Goal: Complete application form: Complete application form

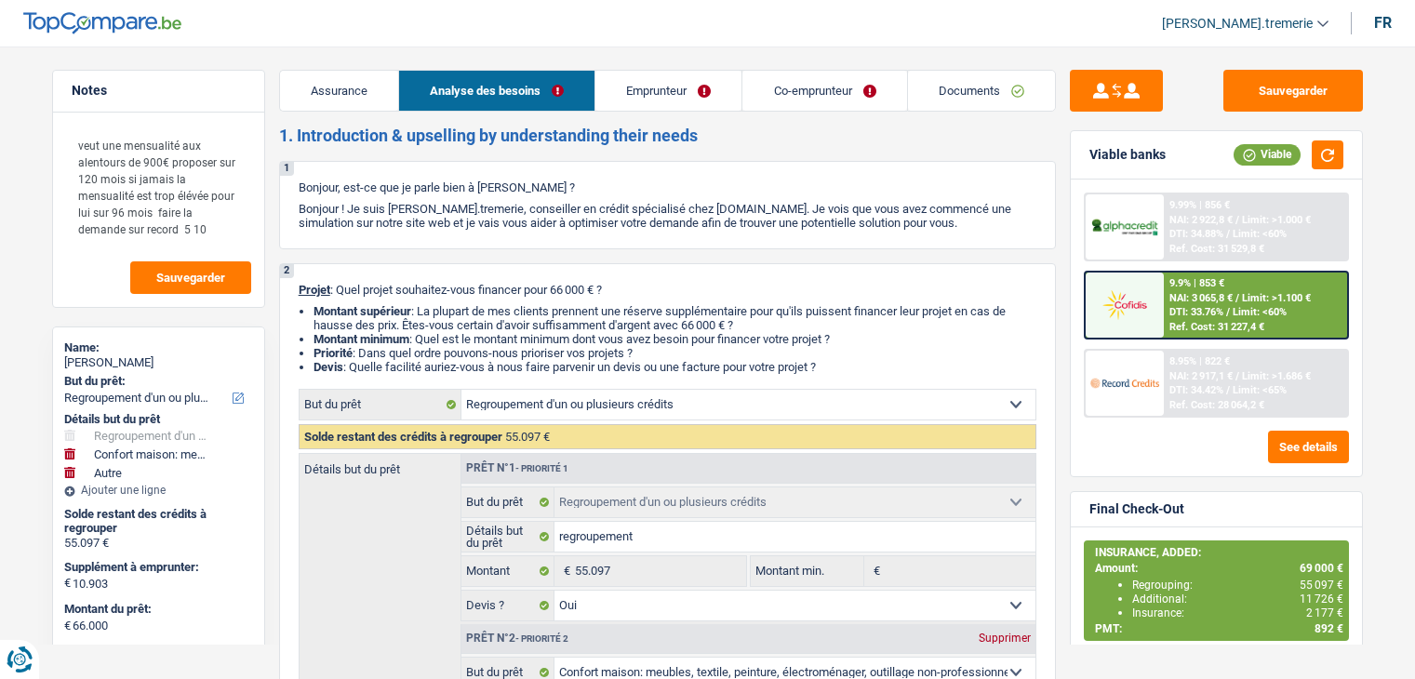
select select "refinancing"
select select "household"
select select "other"
select select "120"
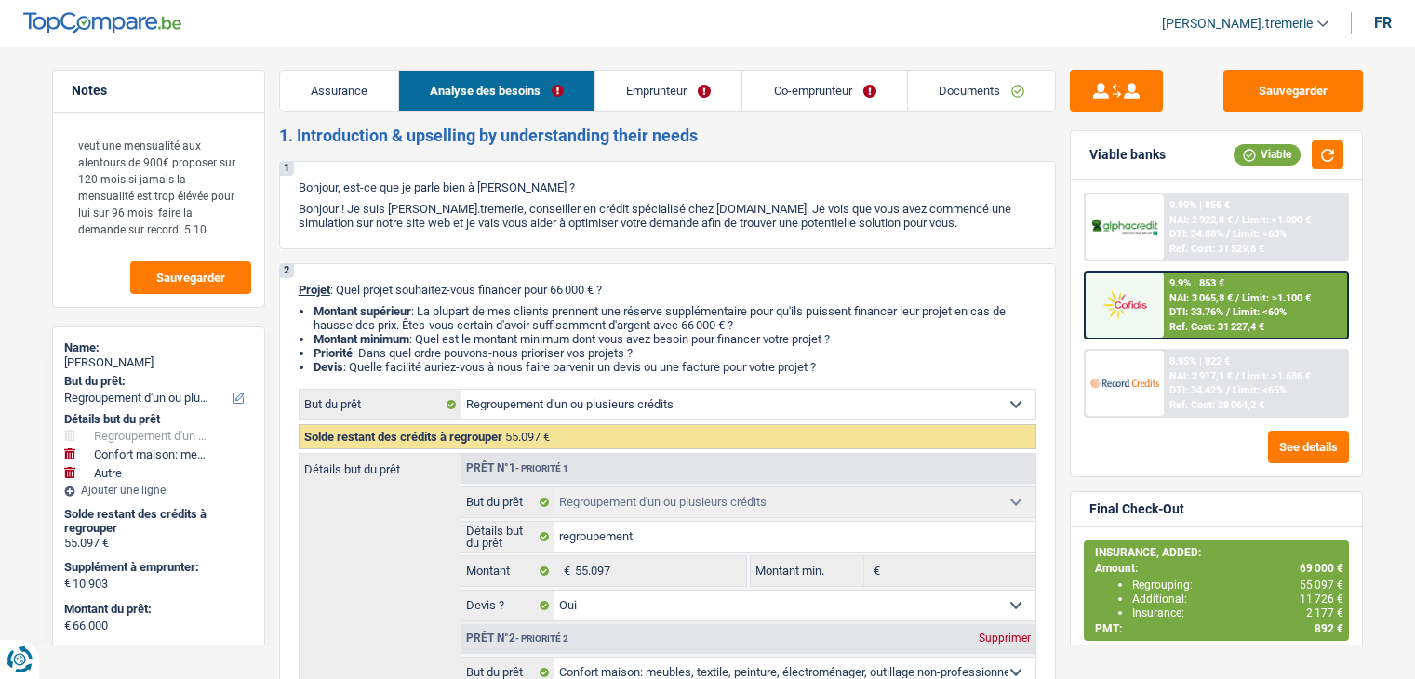
select select "refinancing"
select select "yes"
select select "household"
select select "false"
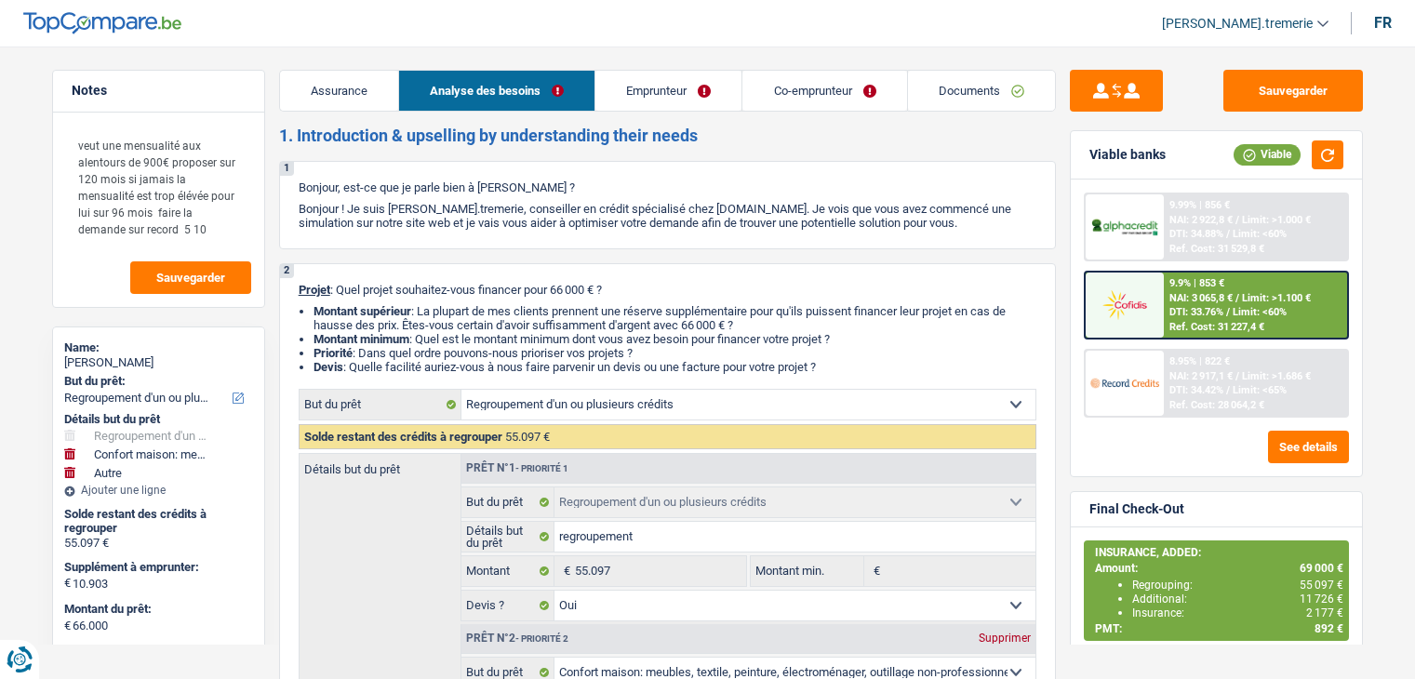
select select "other"
select select "120"
select select "worker"
select select "netSalary"
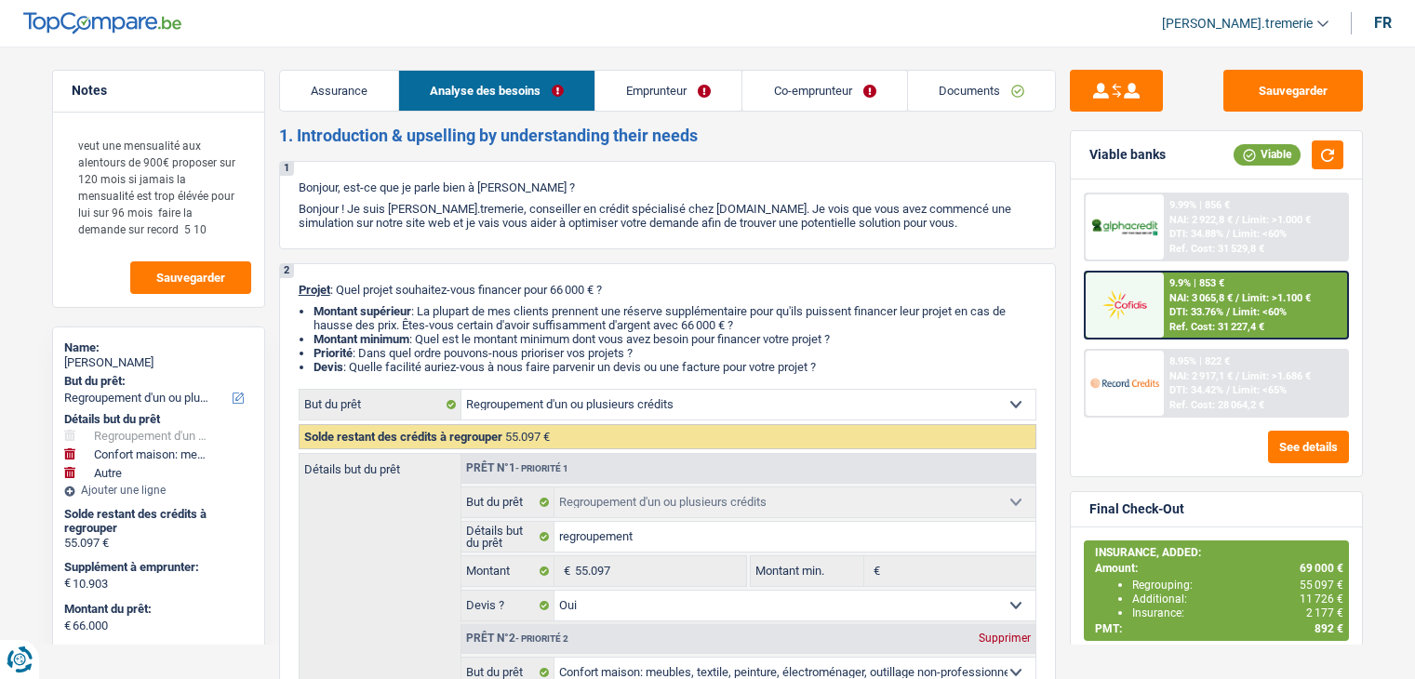
select select "familyAllowances"
select select "netSalary"
select select "mealVouchers"
select select "familyAllowances"
select select "ownerWithMortgage"
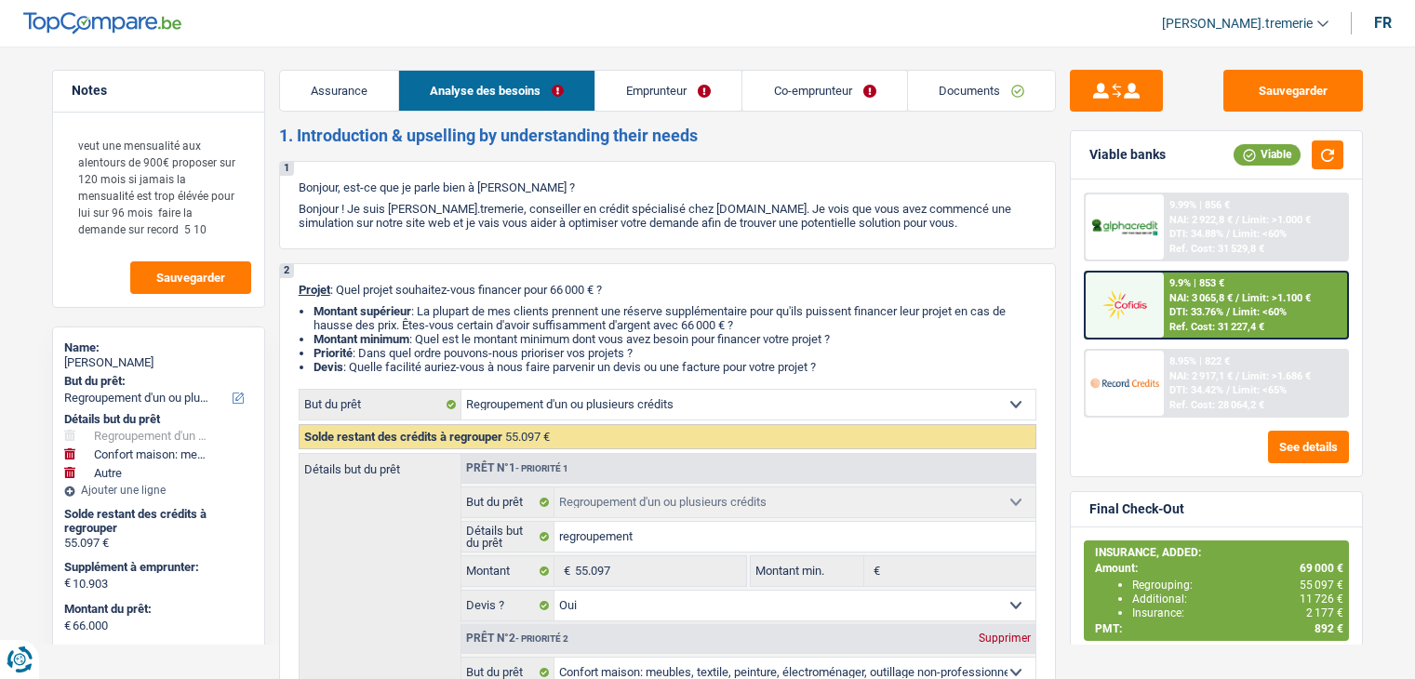
select select "mortgage"
select select "420"
select select "renovationLoan"
select select "84"
select select "personalLoan"
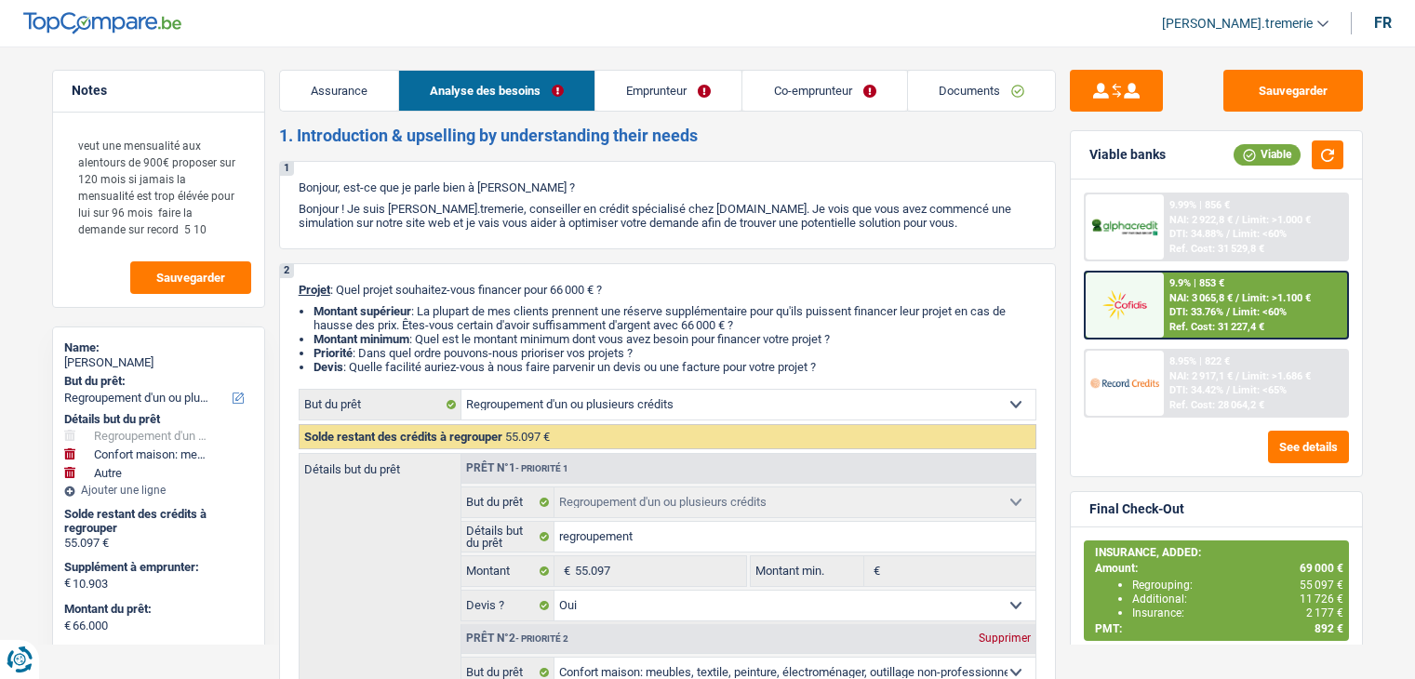
select select "homeFurnishingOrRelocation"
select select "60"
select select "personalLoan"
select select "other"
select select "48"
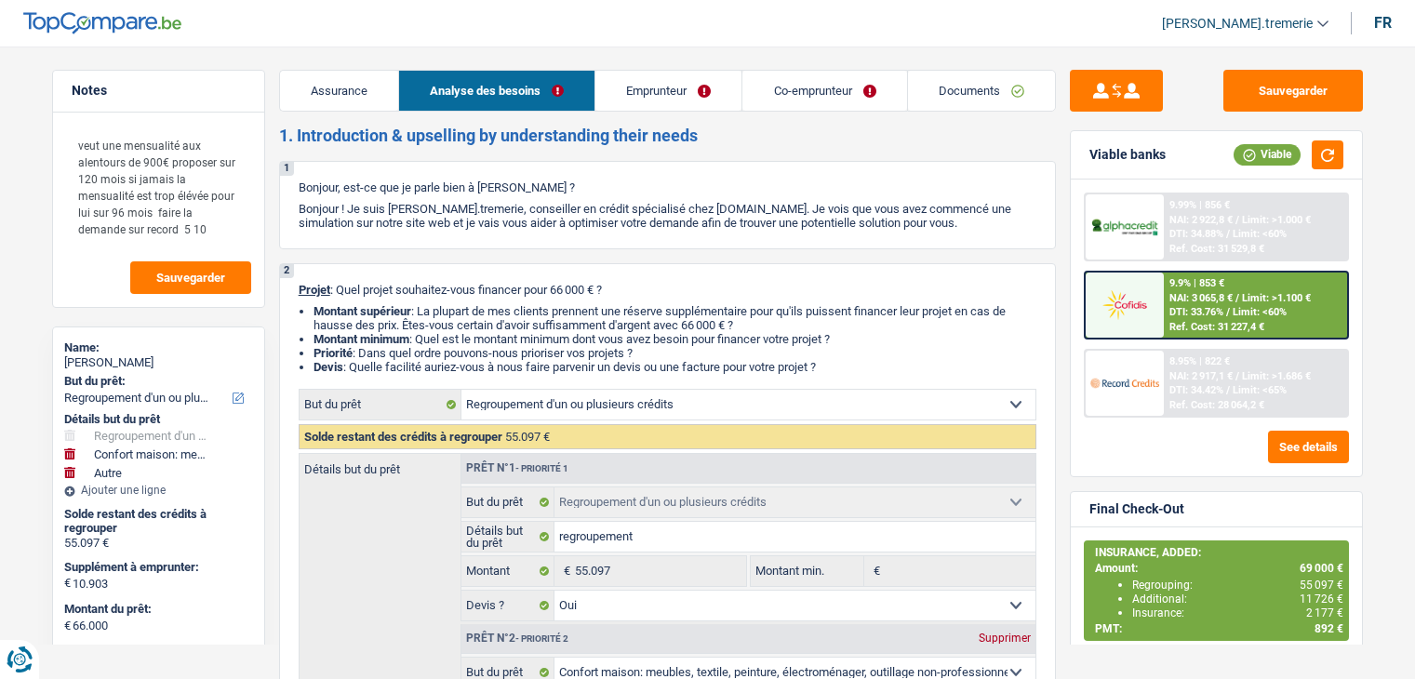
select select "refinancing"
select select "yes"
select select "household"
select select "false"
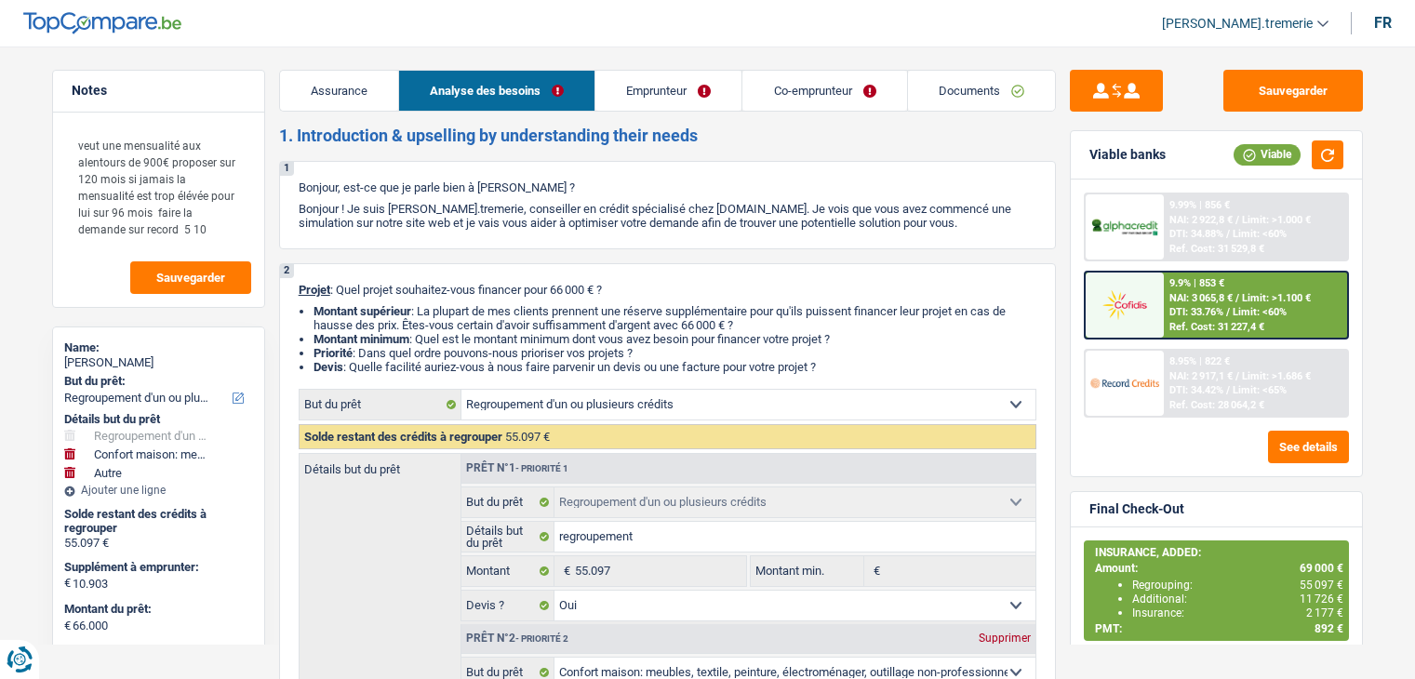
select select "other"
select select "120"
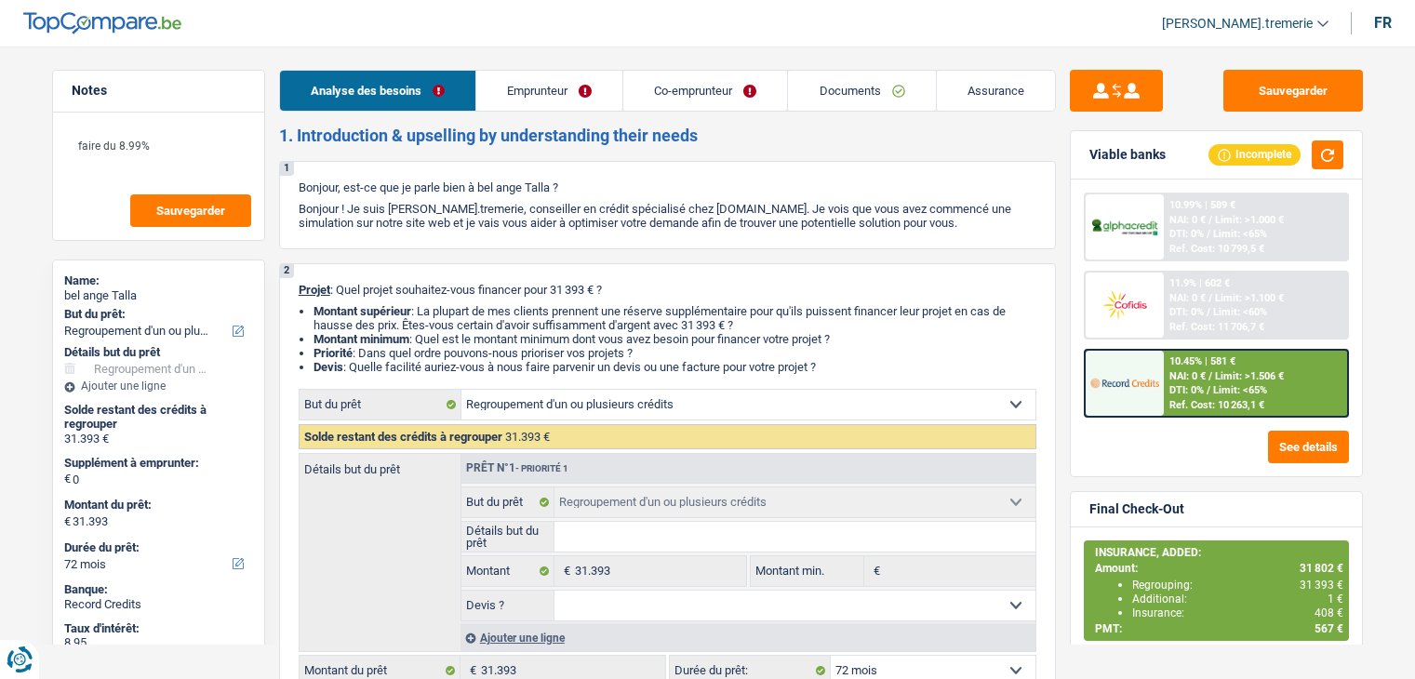
select select "refinancing"
select select "72"
click at [831, 91] on link "Documents" at bounding box center [861, 91] width 147 height 40
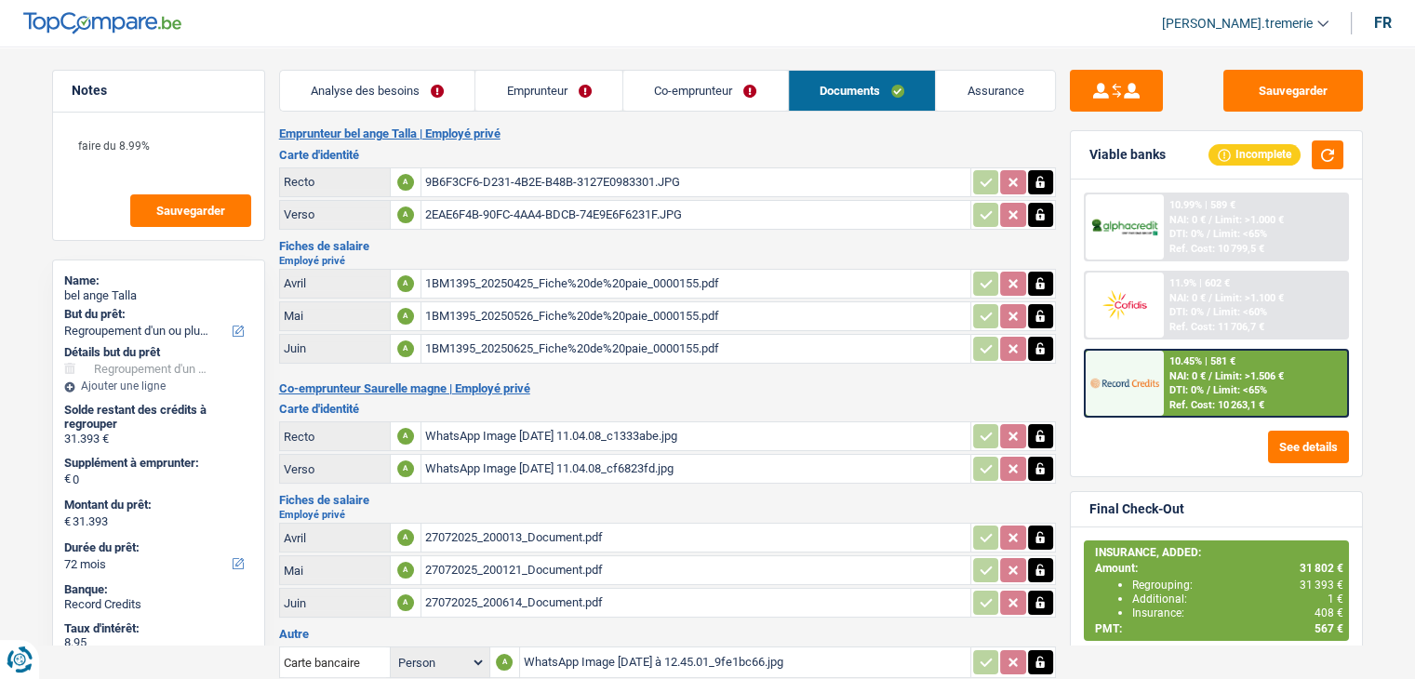
click at [469, 436] on div "WhatsApp Image [DATE] 11.04.08_c1333abe.jpg" at bounding box center [696, 436] width 542 height 28
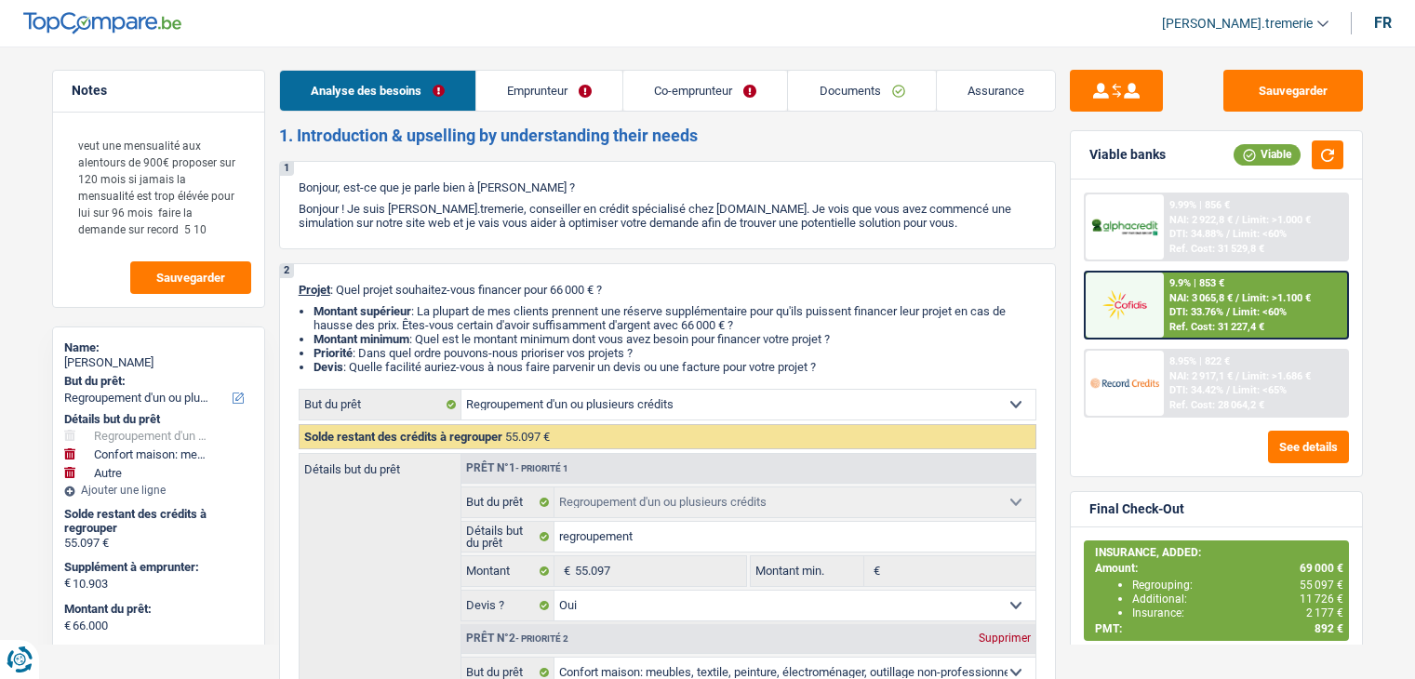
select select "refinancing"
select select "household"
select select "other"
select select "120"
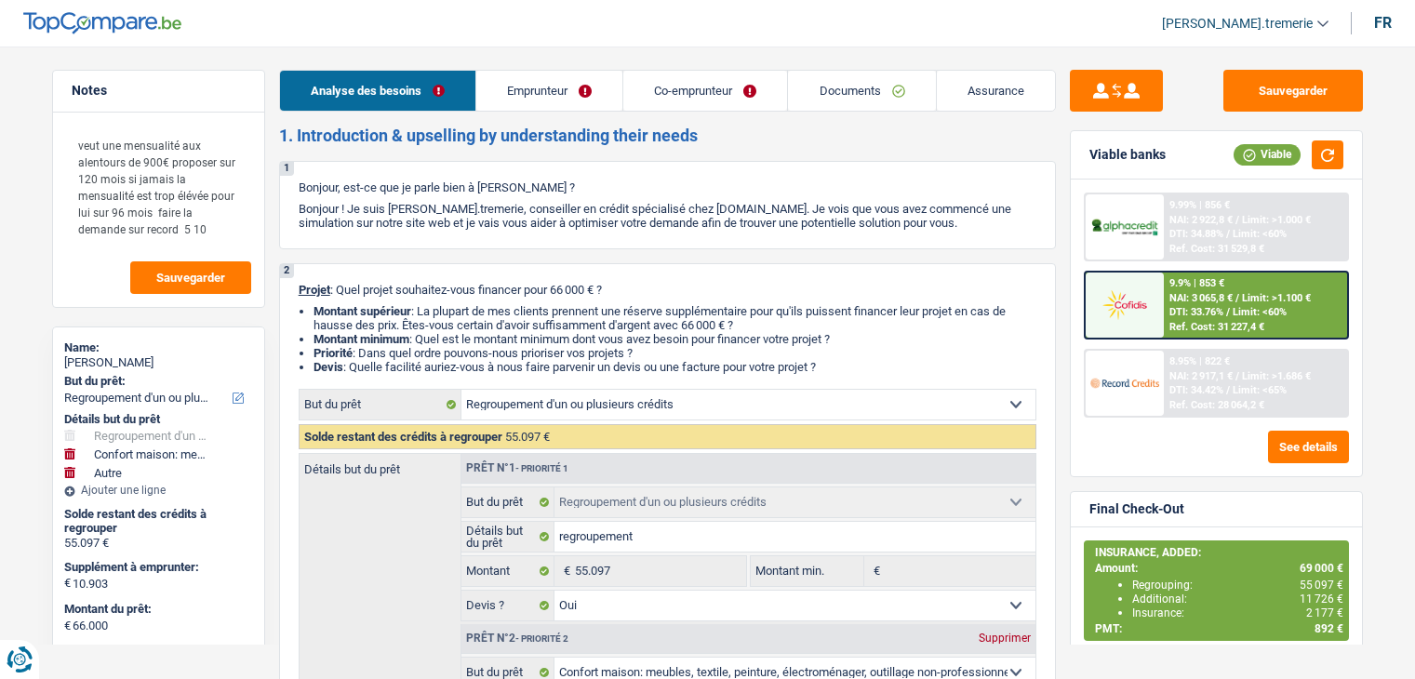
select select "refinancing"
select select "yes"
select select "household"
select select "false"
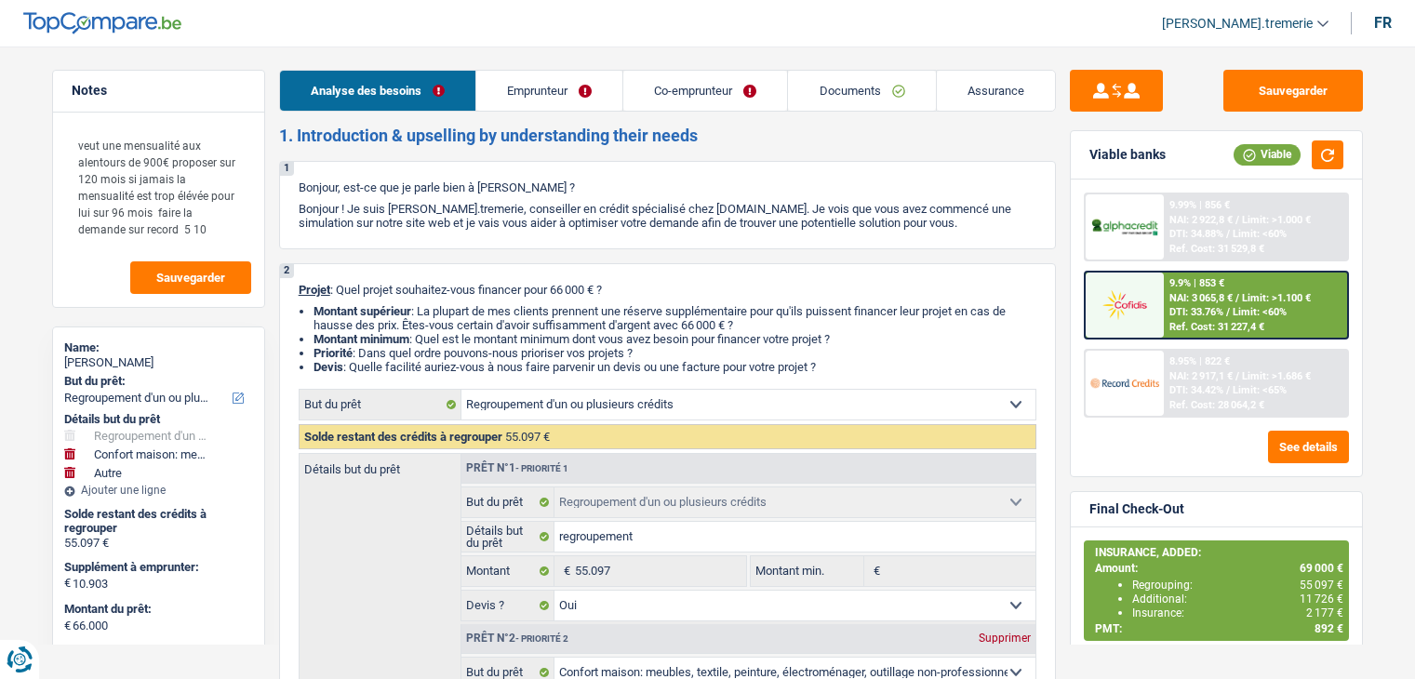
select select "other"
select select "120"
select select "worker"
select select "netSalary"
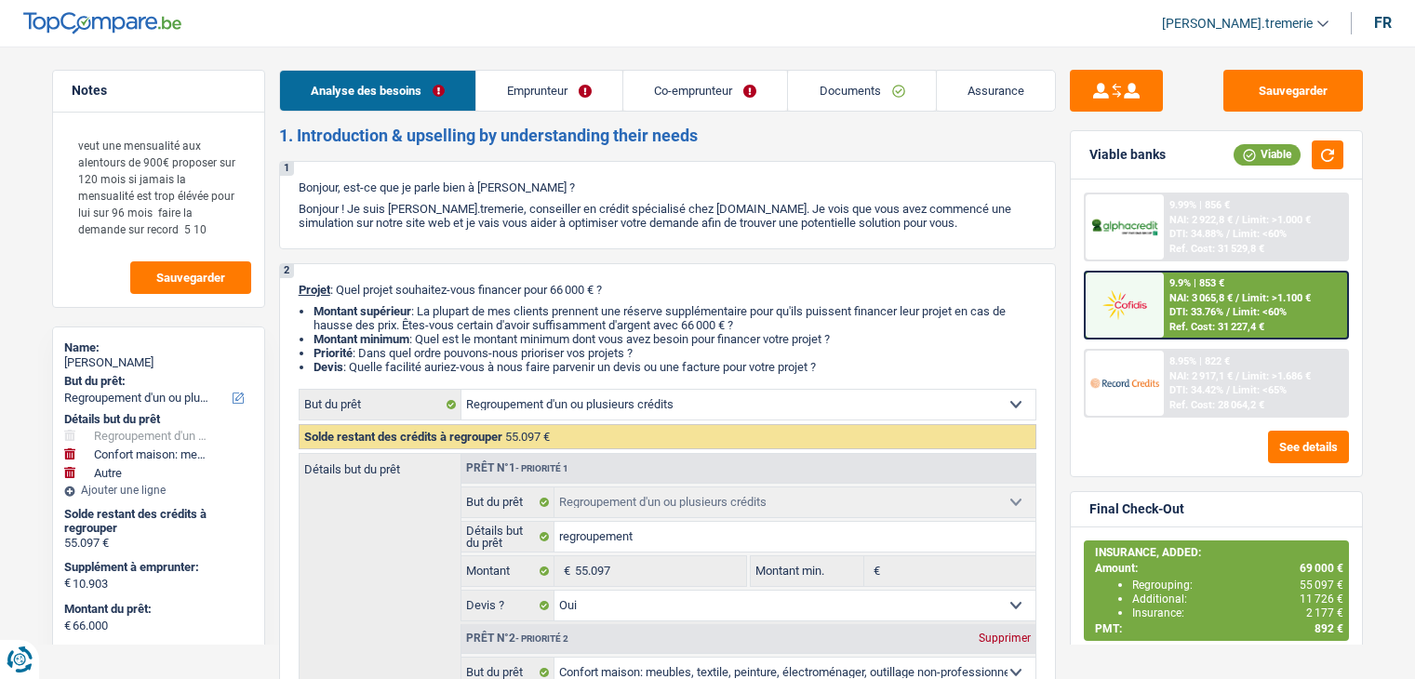
select select "familyAllowances"
select select "netSalary"
select select "mealVouchers"
select select "familyAllowances"
select select "ownerWithMortgage"
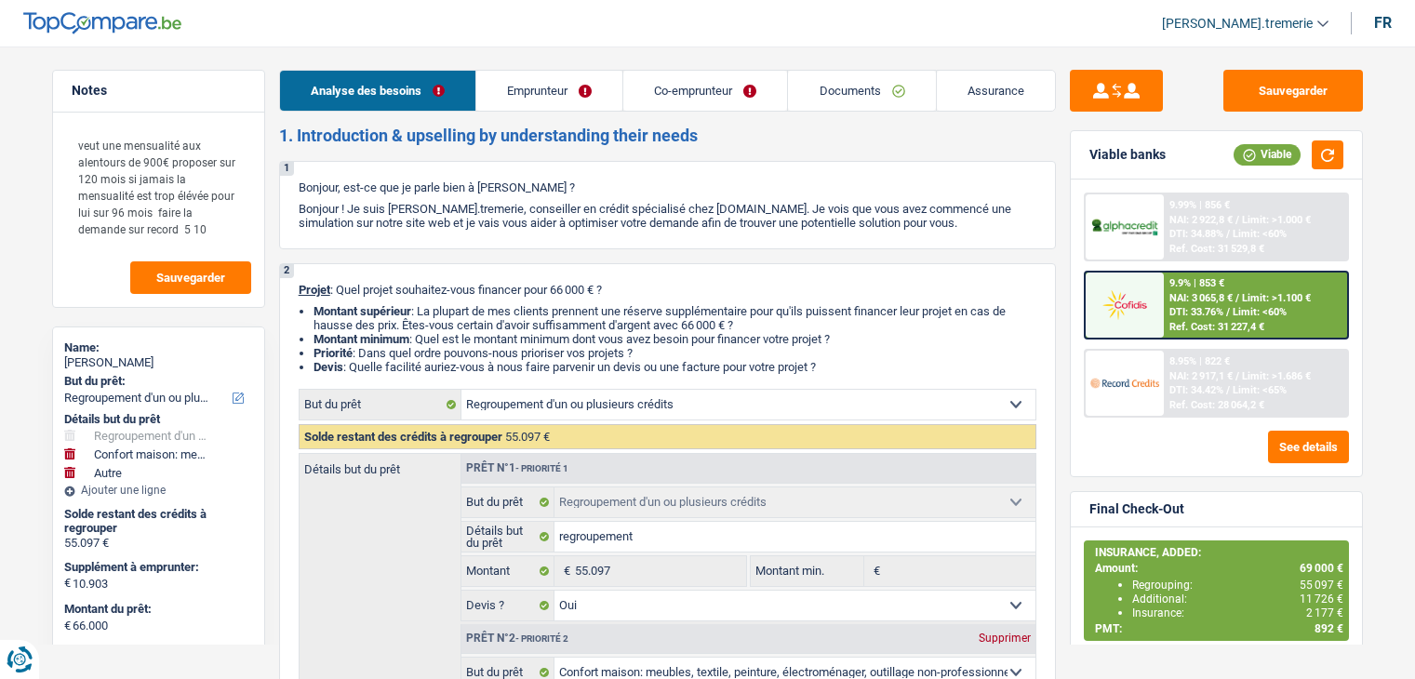
select select "mortgage"
select select "420"
select select "renovationLoan"
select select "84"
select select "personalLoan"
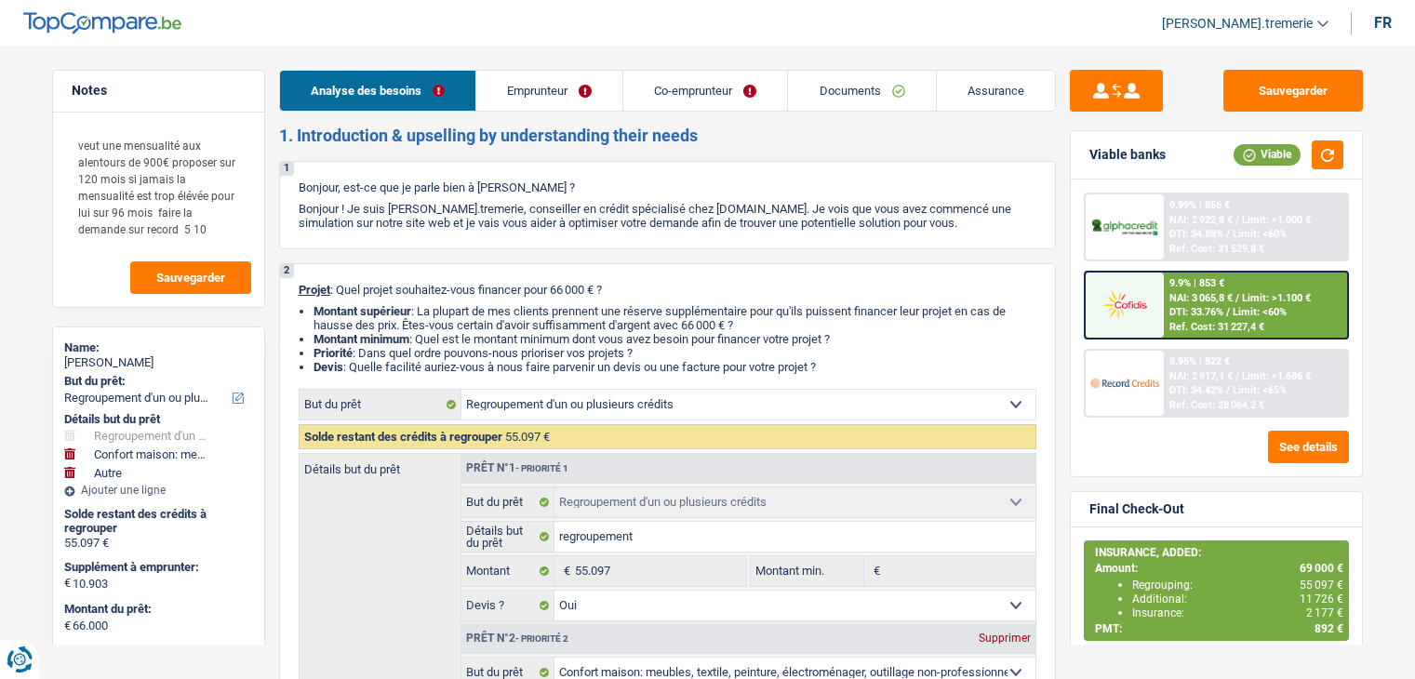
select select "homeFurnishingOrRelocation"
select select "60"
select select "personalLoan"
select select "other"
select select "48"
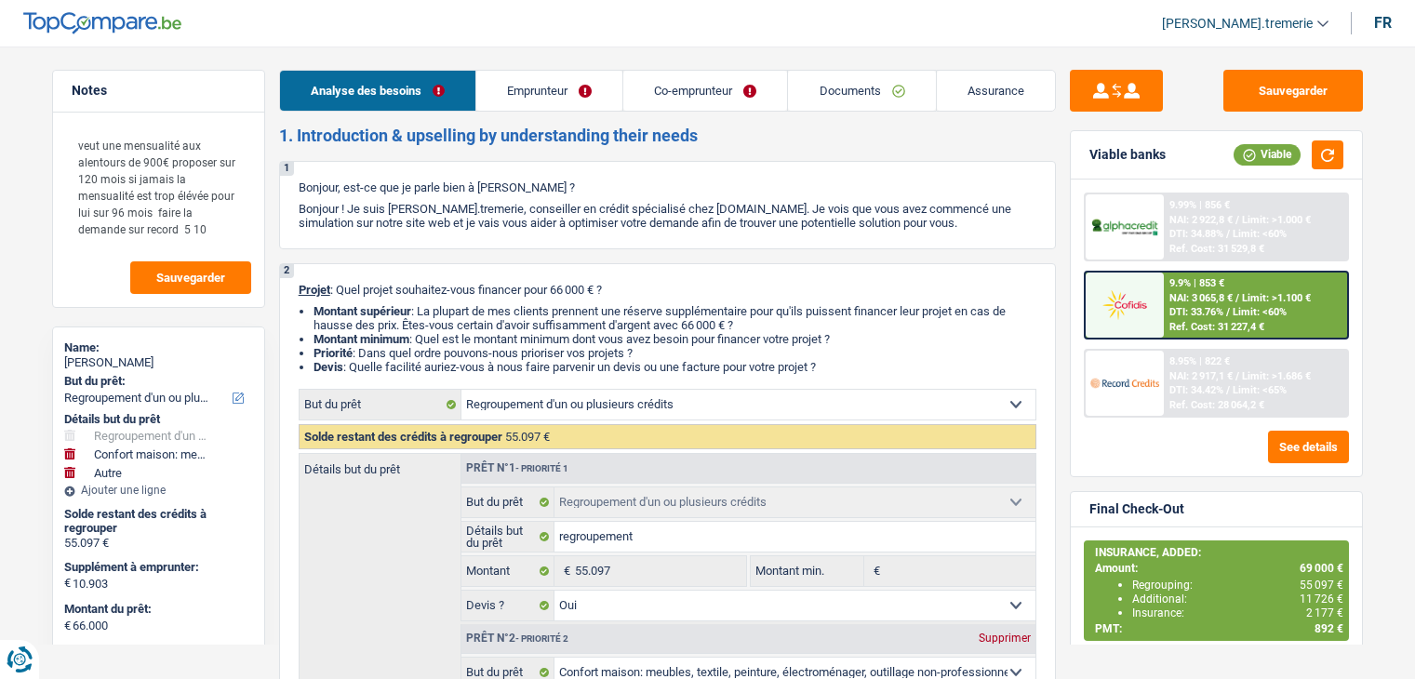
select select "refinancing"
select select "yes"
select select "household"
select select "false"
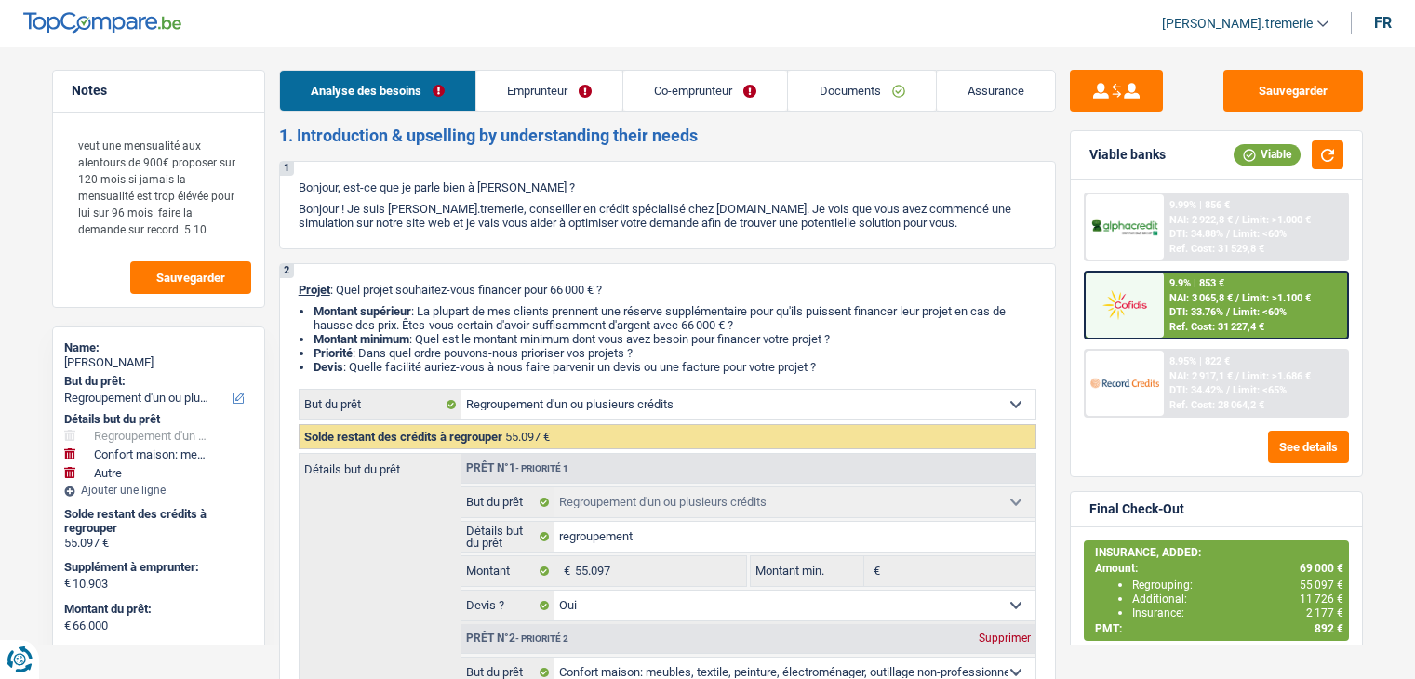
select select "other"
select select "120"
drag, startPoint x: 0, startPoint y: 0, endPoint x: 834, endPoint y: 87, distance: 838.2
click at [834, 87] on link "Documents" at bounding box center [861, 91] width 147 height 40
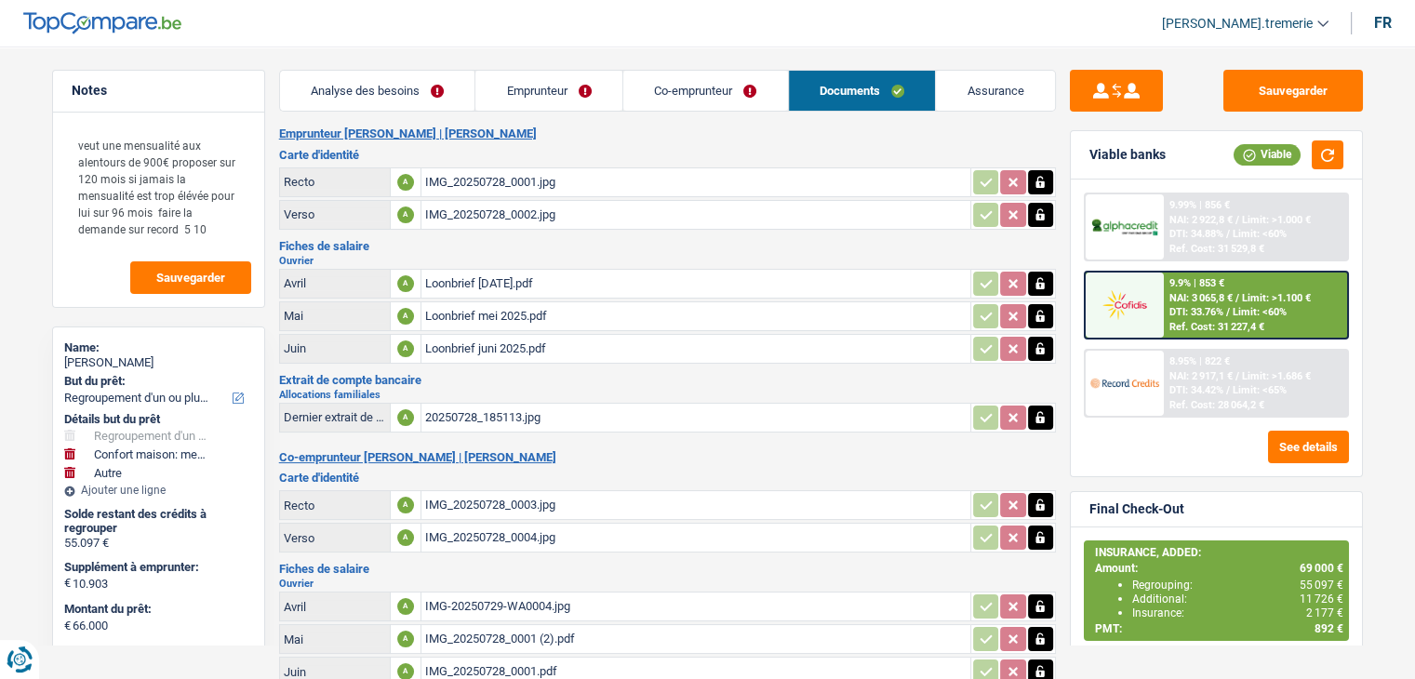
click at [553, 82] on link "Emprunteur" at bounding box center [548, 91] width 147 height 40
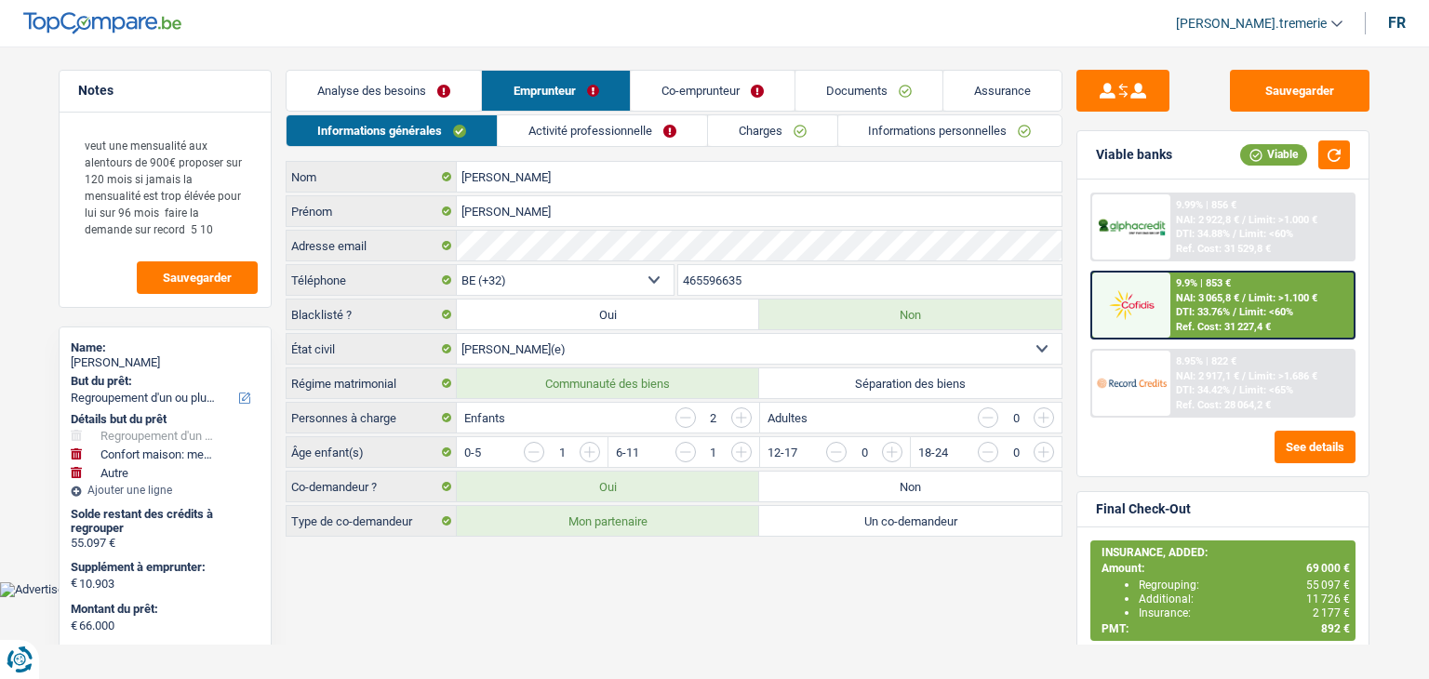
click at [904, 140] on link "Informations personnelles" at bounding box center [950, 130] width 224 height 31
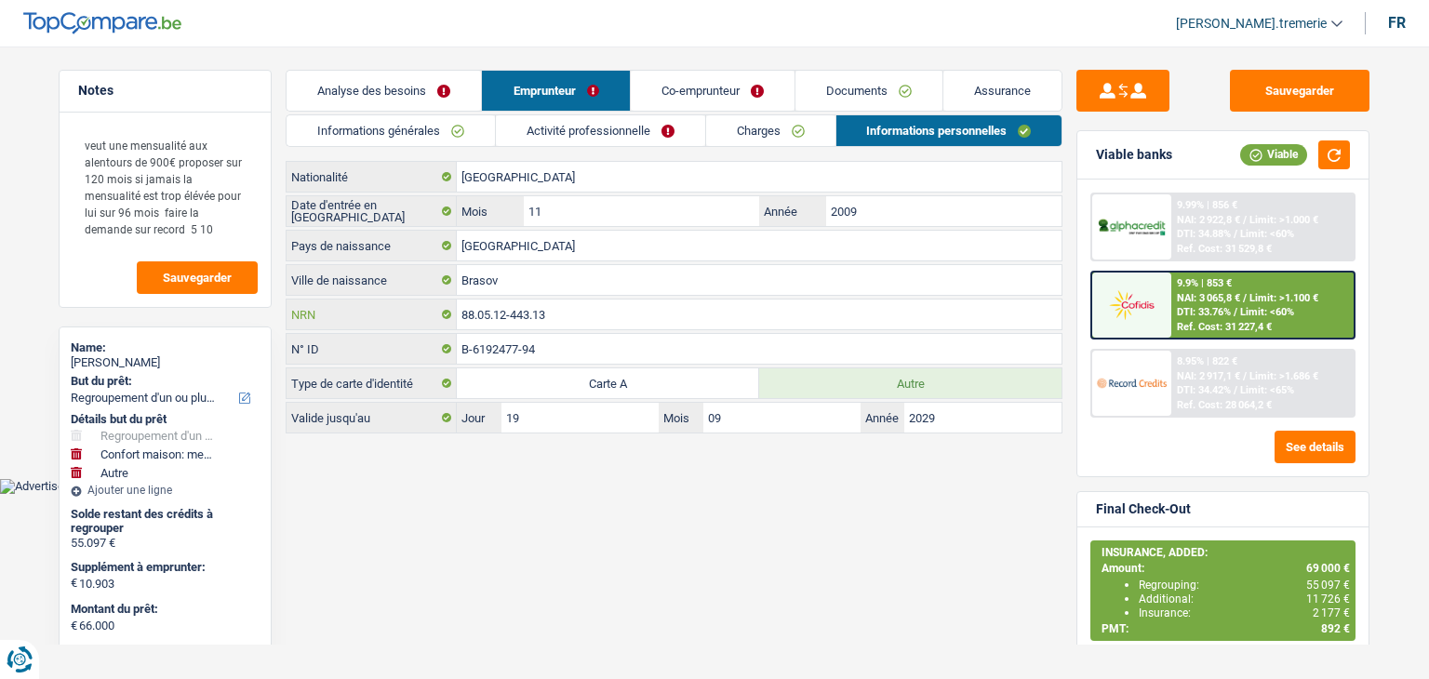
drag, startPoint x: 566, startPoint y: 314, endPoint x: 447, endPoint y: 309, distance: 119.2
click at [447, 309] on div "88.05.12-443.13 NRN" at bounding box center [674, 315] width 775 height 30
click at [766, 121] on link "Charges" at bounding box center [770, 130] width 129 height 31
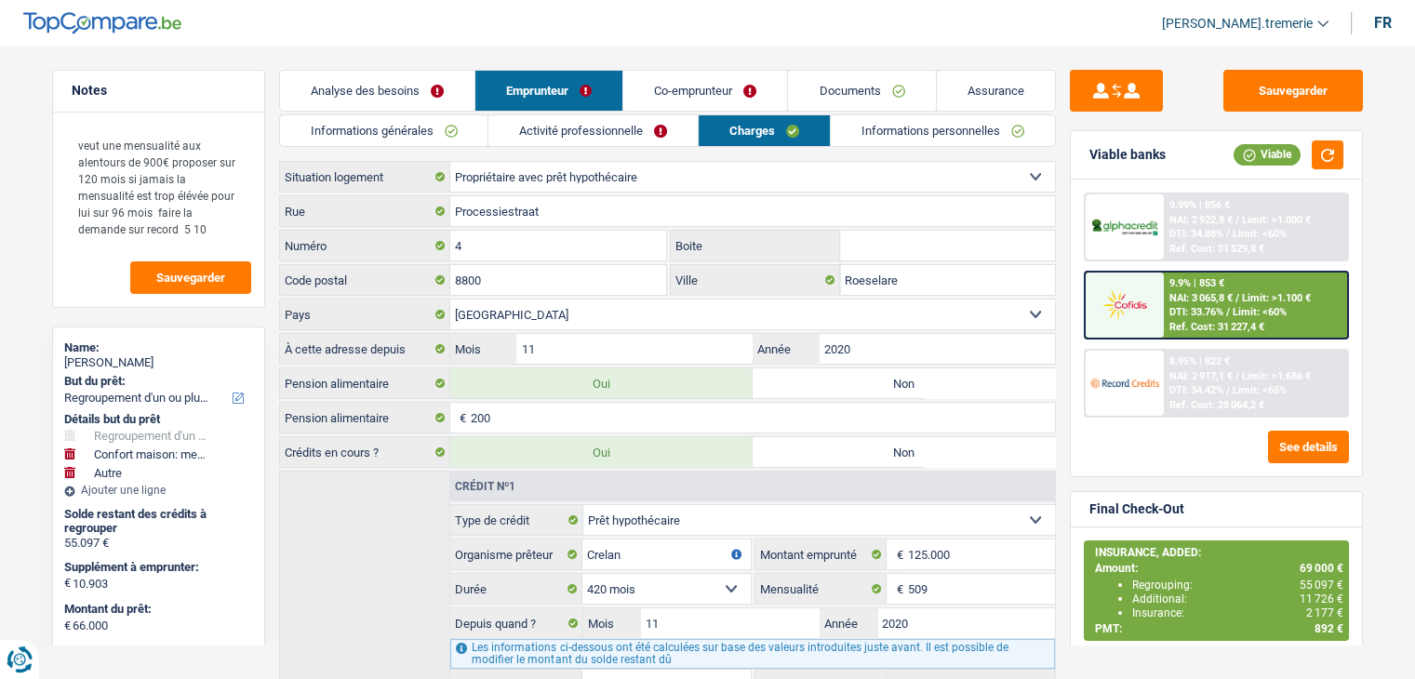
click at [917, 138] on link "Informations personnelles" at bounding box center [943, 130] width 224 height 31
